Goal: Information Seeking & Learning: Learn about a topic

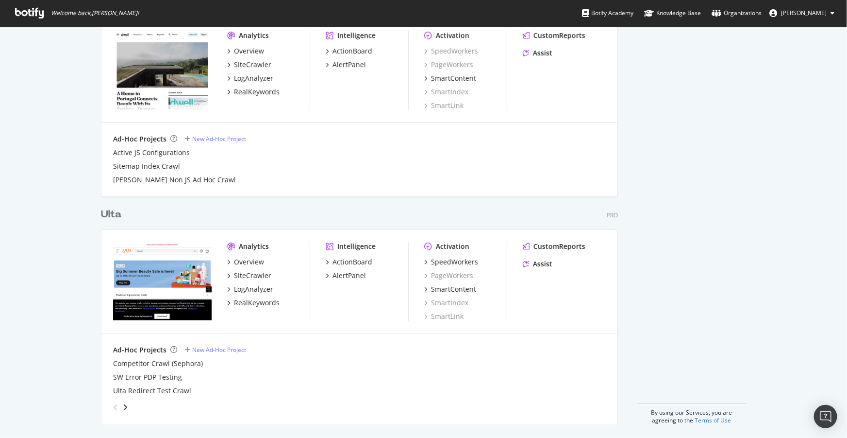
scroll to position [1635, 0]
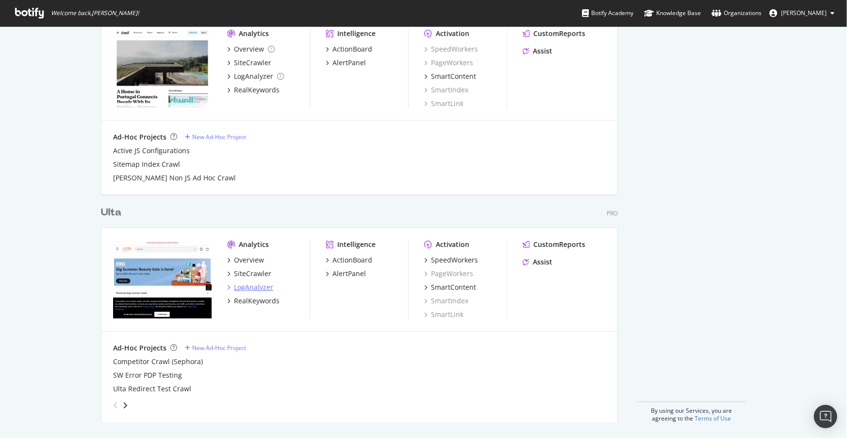
click at [257, 283] on div "LogAnalyzer" at bounding box center [253, 287] width 39 height 10
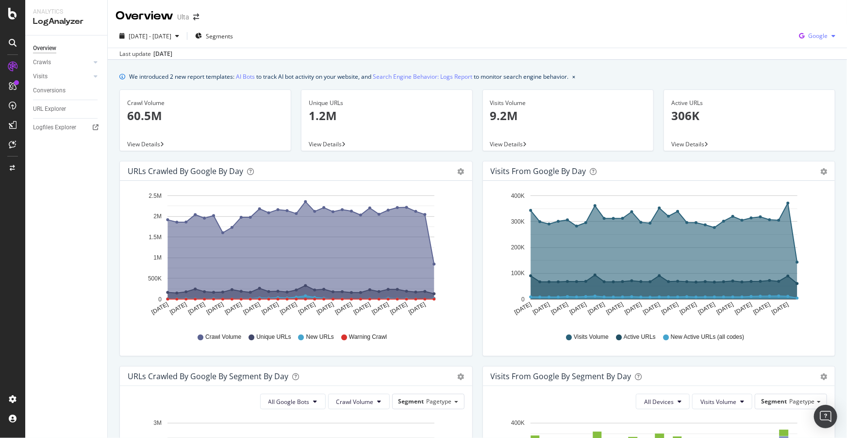
click at [810, 39] on span "Google" at bounding box center [818, 36] width 19 height 8
click at [812, 92] on span "OpenAI" at bounding box center [819, 91] width 36 height 9
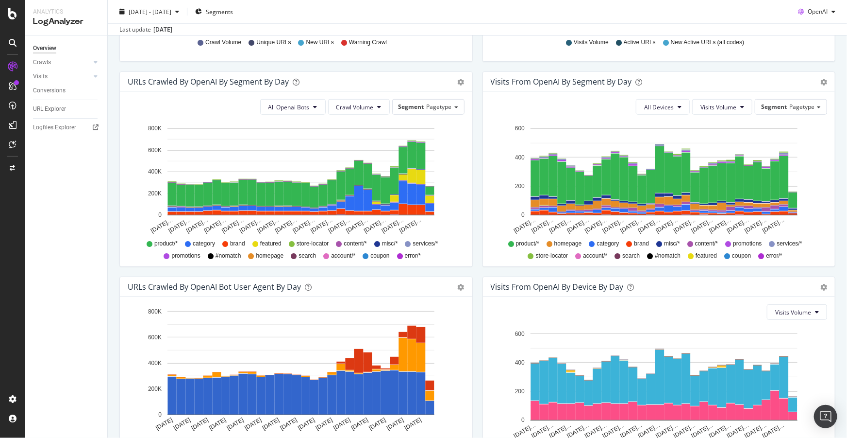
scroll to position [283, 0]
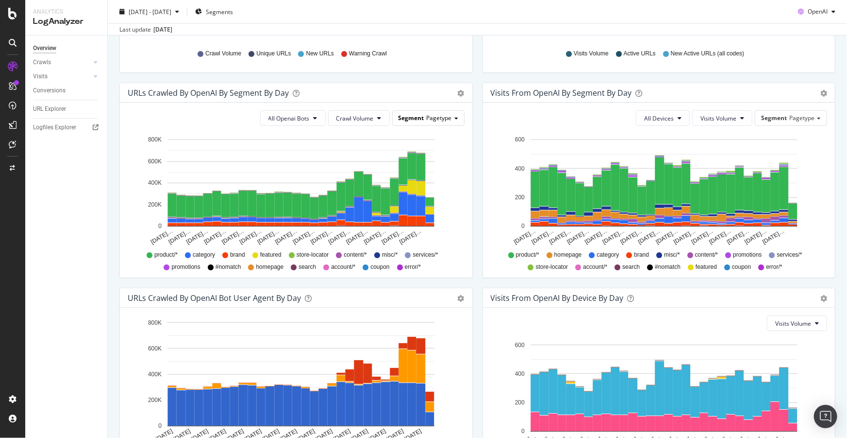
click at [430, 118] on span "Pagetype" at bounding box center [439, 118] width 25 height 8
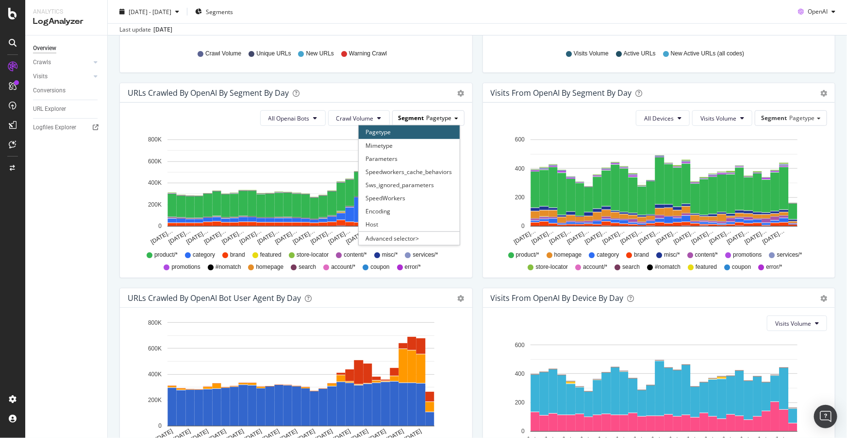
click at [430, 118] on span "Pagetype" at bounding box center [439, 118] width 25 height 8
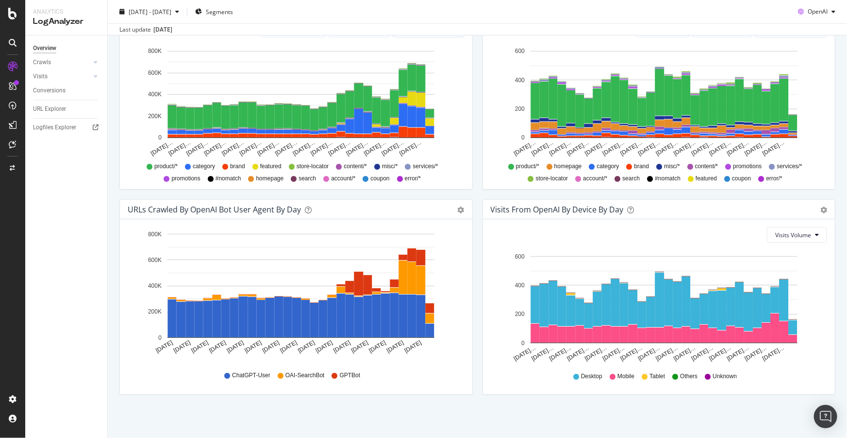
scroll to position [327, 0]
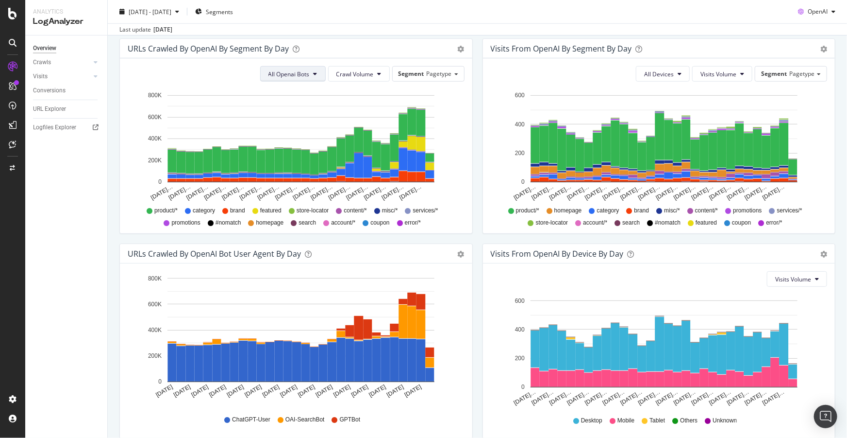
click at [304, 80] on button "All Openai Bots" at bounding box center [293, 74] width 66 height 16
click at [285, 147] on span "ChatGPT-User" at bounding box center [288, 146] width 42 height 9
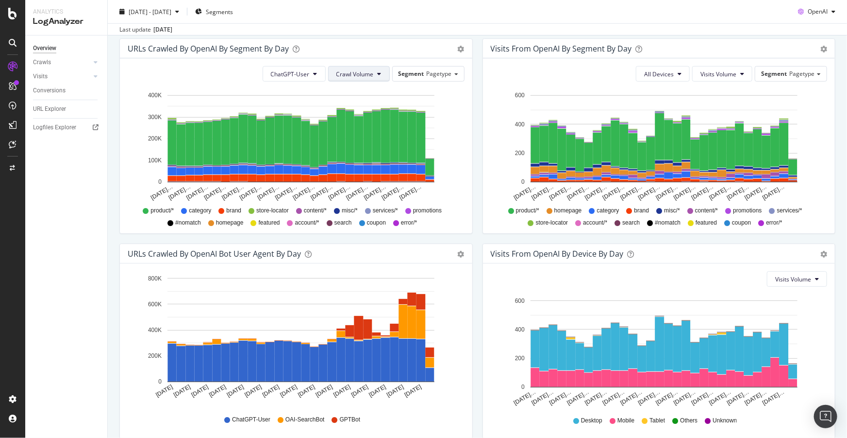
click at [368, 73] on span "Crawl Volume" at bounding box center [355, 74] width 37 height 8
click at [358, 112] on span "Unique URLs" at bounding box center [354, 110] width 38 height 9
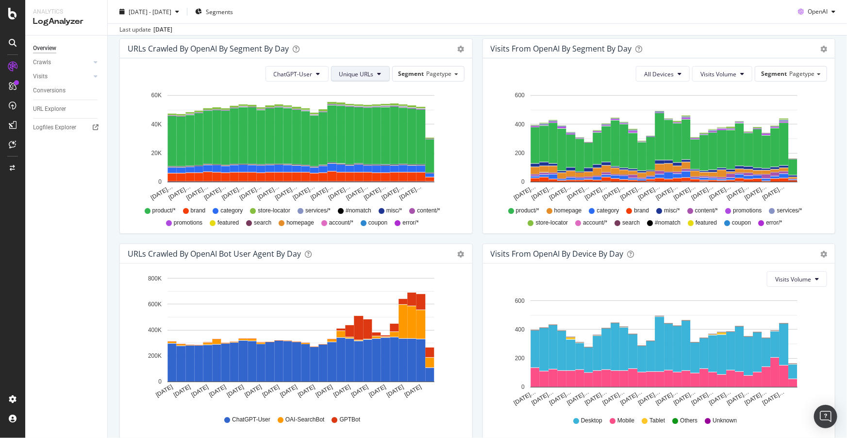
click at [346, 67] on button "Unique URLs" at bounding box center [360, 74] width 59 height 16
click at [345, 93] on span "Crawl Volume" at bounding box center [355, 92] width 37 height 9
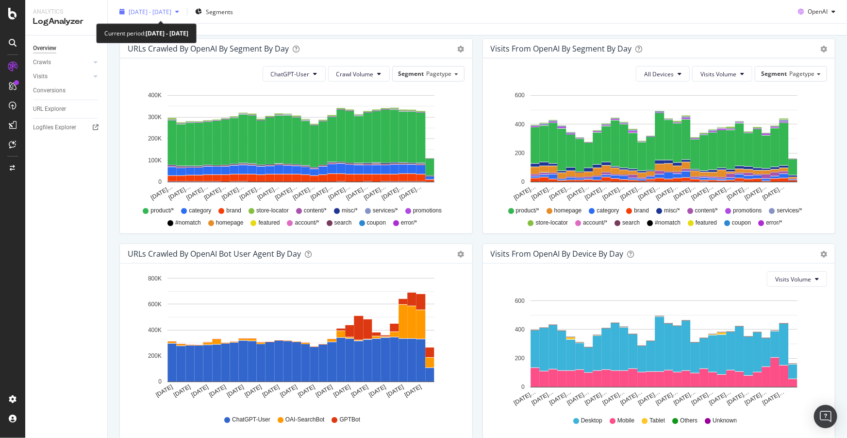
click at [160, 11] on span "[DATE] - [DATE]" at bounding box center [150, 11] width 43 height 8
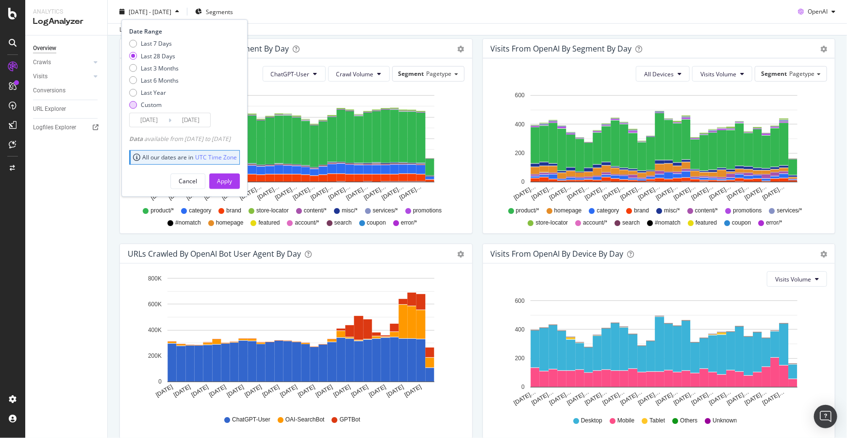
click at [154, 105] on div "Custom" at bounding box center [151, 105] width 21 height 8
click at [197, 118] on input "[DATE]" at bounding box center [190, 120] width 39 height 14
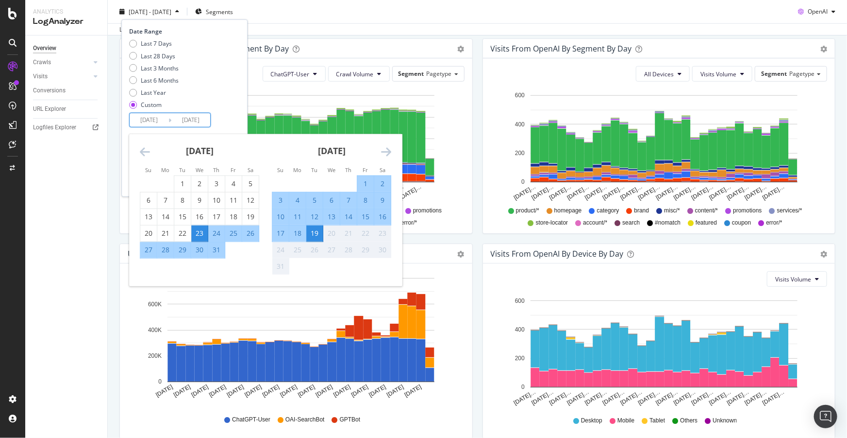
click at [300, 235] on div "18" at bounding box center [297, 233] width 17 height 10
type input "[DATE]"
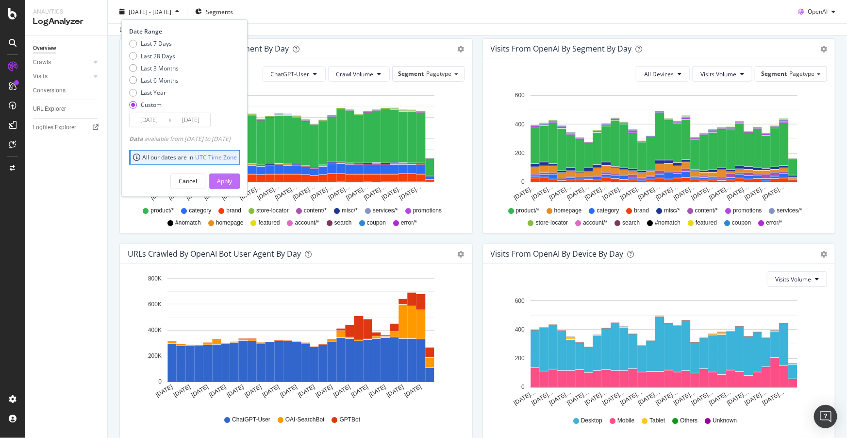
click at [232, 180] on div "Apply" at bounding box center [224, 181] width 15 height 8
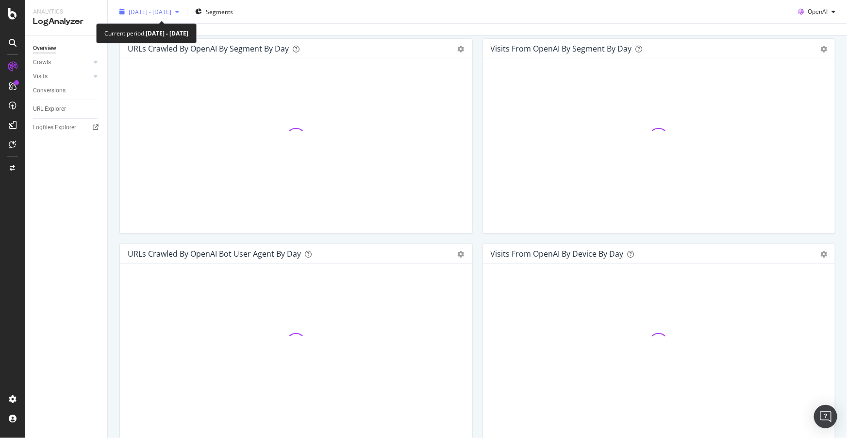
click at [171, 12] on span "[DATE] - [DATE]" at bounding box center [150, 11] width 43 height 8
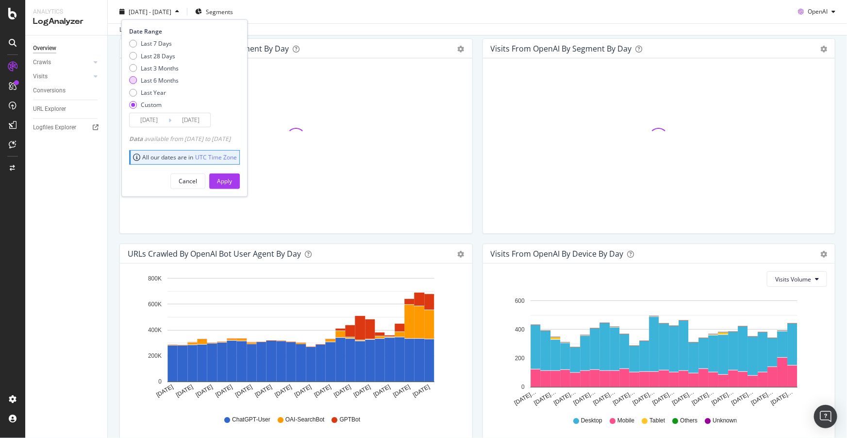
click at [160, 78] on div "Last 6 Months" at bounding box center [160, 80] width 38 height 8
type input "[DATE]"
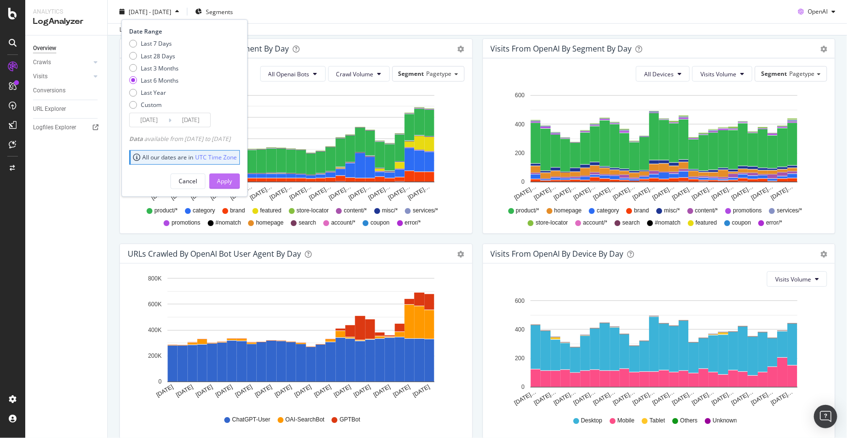
click at [232, 182] on div "Apply" at bounding box center [224, 181] width 15 height 8
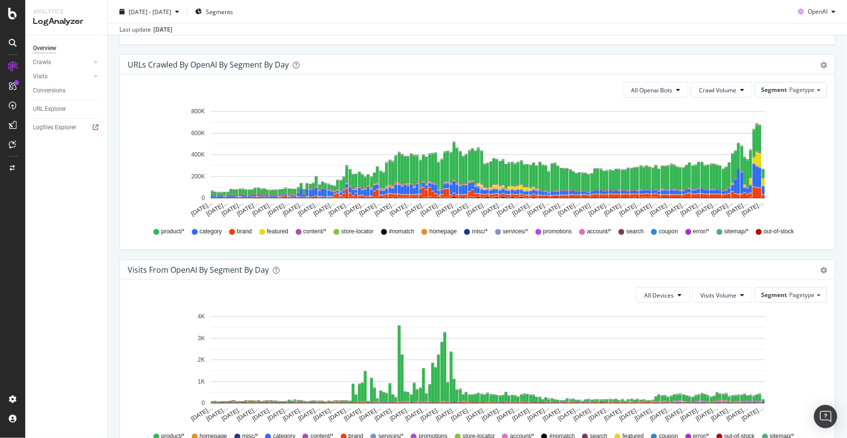
scroll to position [500, 0]
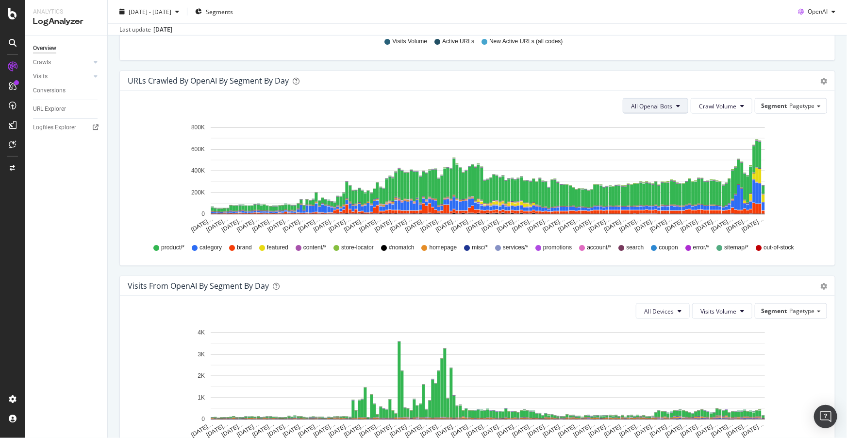
click at [651, 108] on span "All Openai Bots" at bounding box center [651, 106] width 41 height 8
click at [655, 176] on span "ChatGPT-User" at bounding box center [647, 178] width 42 height 9
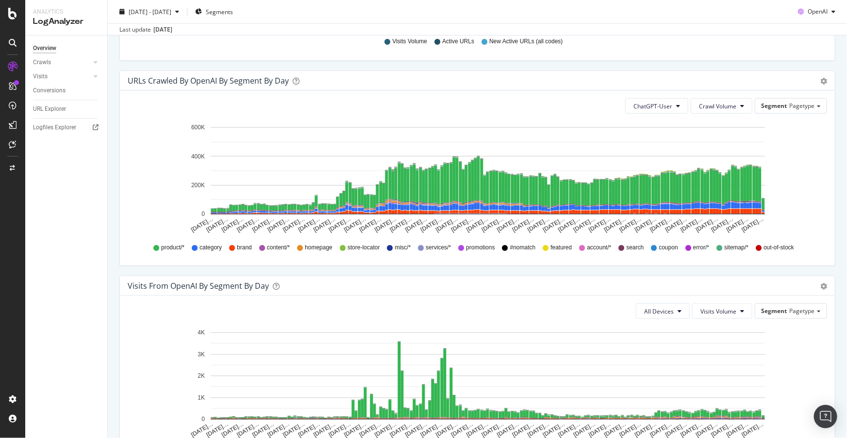
click at [821, 76] on div "Timeline (by Value) Table" at bounding box center [824, 81] width 7 height 10
click at [780, 114] on span "Table" at bounding box center [796, 117] width 78 height 13
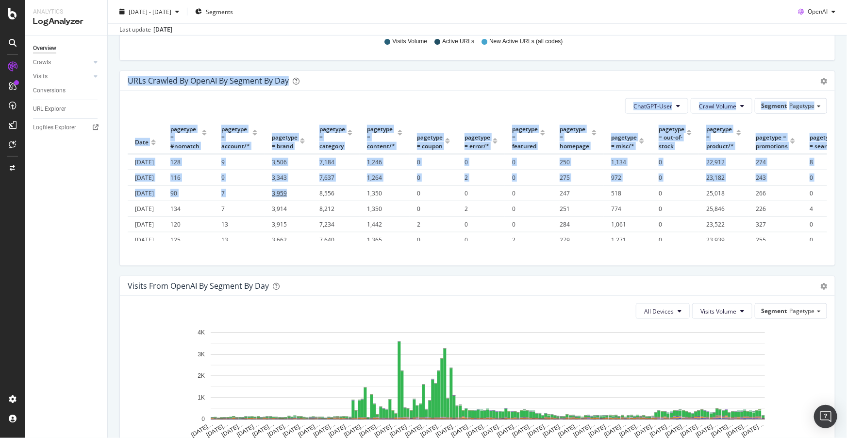
drag, startPoint x: 125, startPoint y: 77, endPoint x: 307, endPoint y: 208, distance: 224.4
click at [307, 208] on div "URLs Crawled by OpenAI By Segment By Day Timeline (by Value) Table ChatGPT-User…" at bounding box center [477, 167] width 716 height 195
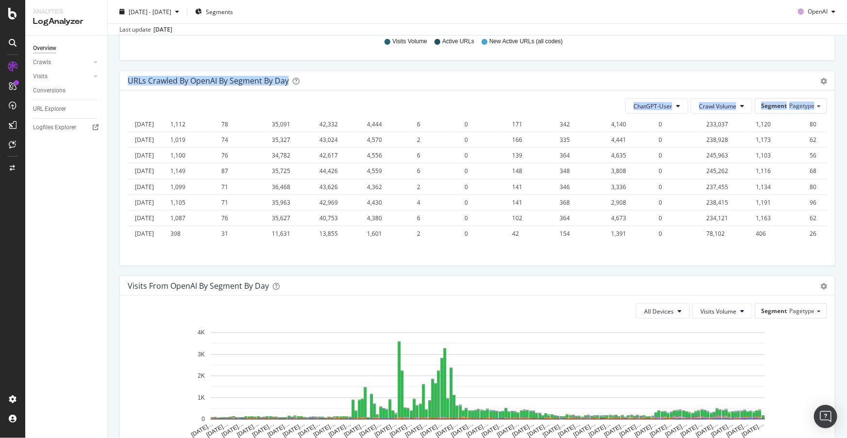
click at [329, 246] on div "ChatGPT-User Crawl Volume Segment Pagetype Hold CTRL while clicking to filter t…" at bounding box center [477, 177] width 715 height 175
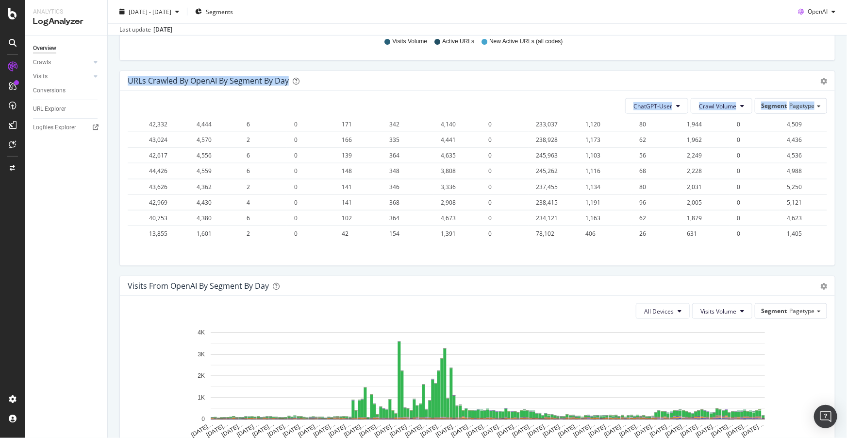
click at [797, 244] on div "ChatGPT-User Crawl Volume Segment Pagetype Hold CTRL while clicking to filter t…" at bounding box center [477, 177] width 715 height 175
copy div "URLs Crawled by OpenAI By Segment By Day Timeline (by Value) Table ChatGPT-User…"
